Goal: Task Accomplishment & Management: Use online tool/utility

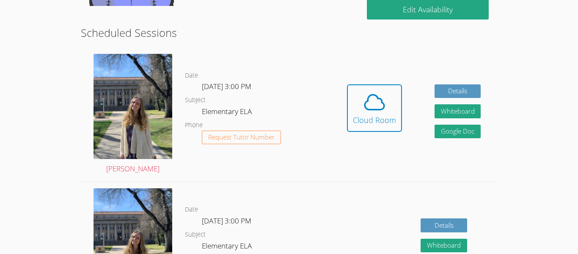
scroll to position [214, 0]
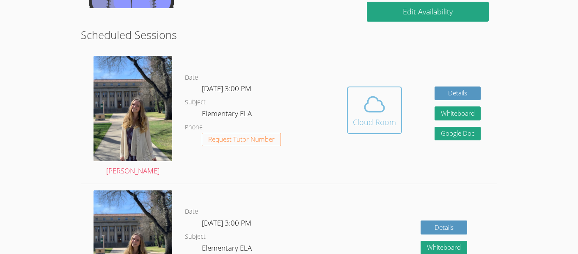
click at [379, 108] on icon at bounding box center [375, 104] width 24 height 24
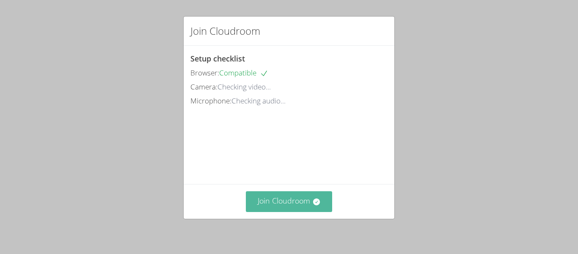
click at [280, 204] on button "Join Cloudroom" at bounding box center [289, 201] width 87 height 21
click at [261, 201] on button "Join Cloudroom" at bounding box center [289, 201] width 87 height 21
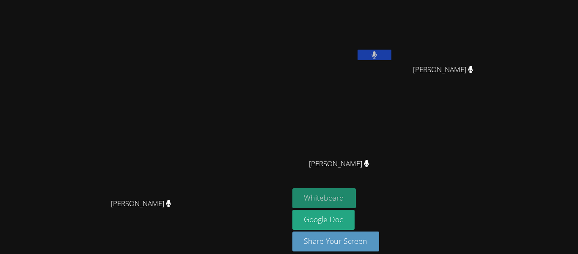
click at [356, 197] on button "Whiteboard" at bounding box center [325, 198] width 64 height 20
